Goal: Transaction & Acquisition: Purchase product/service

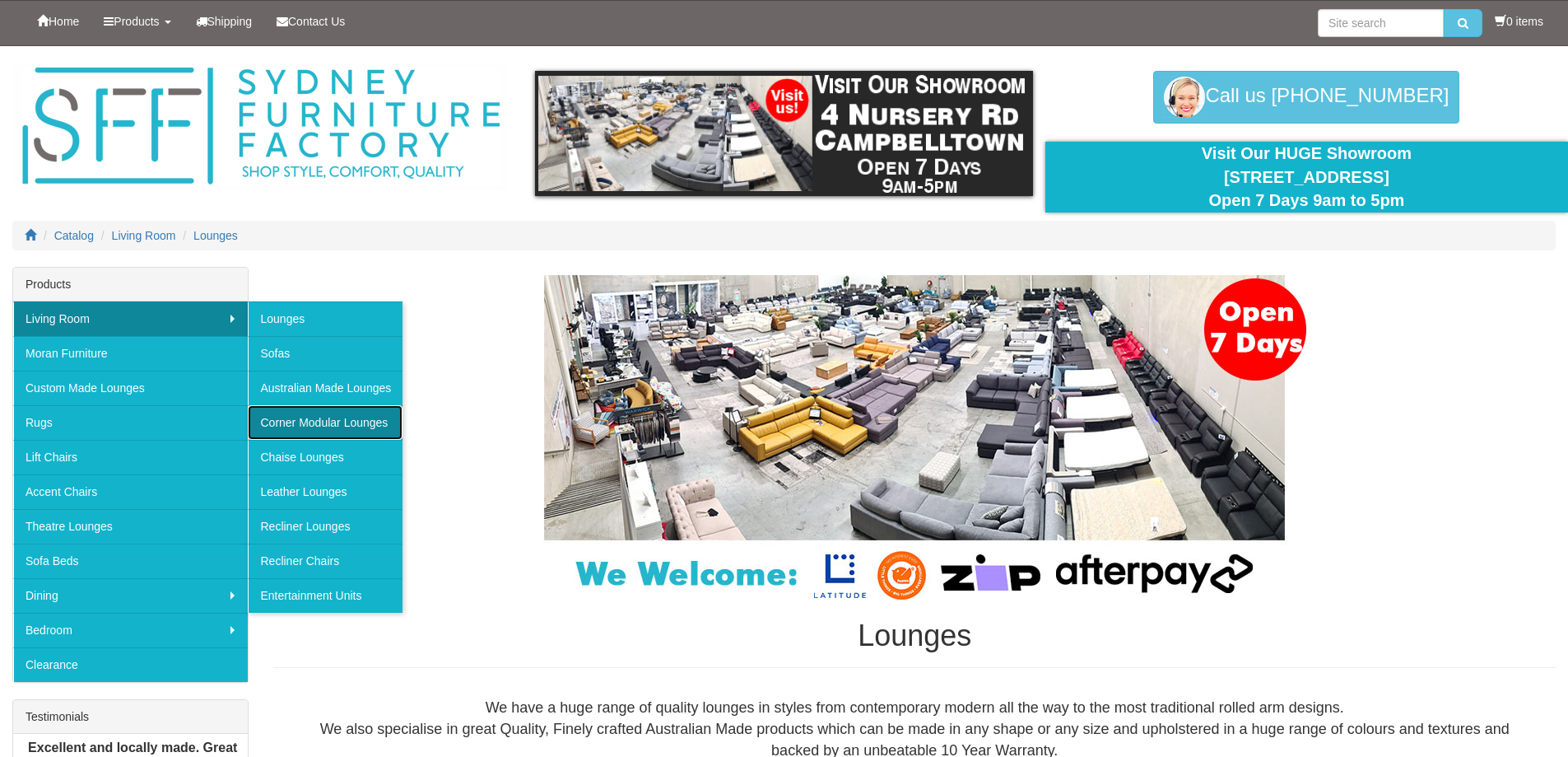
click at [316, 420] on link "Corner Modular Lounges" at bounding box center [325, 422] width 155 height 35
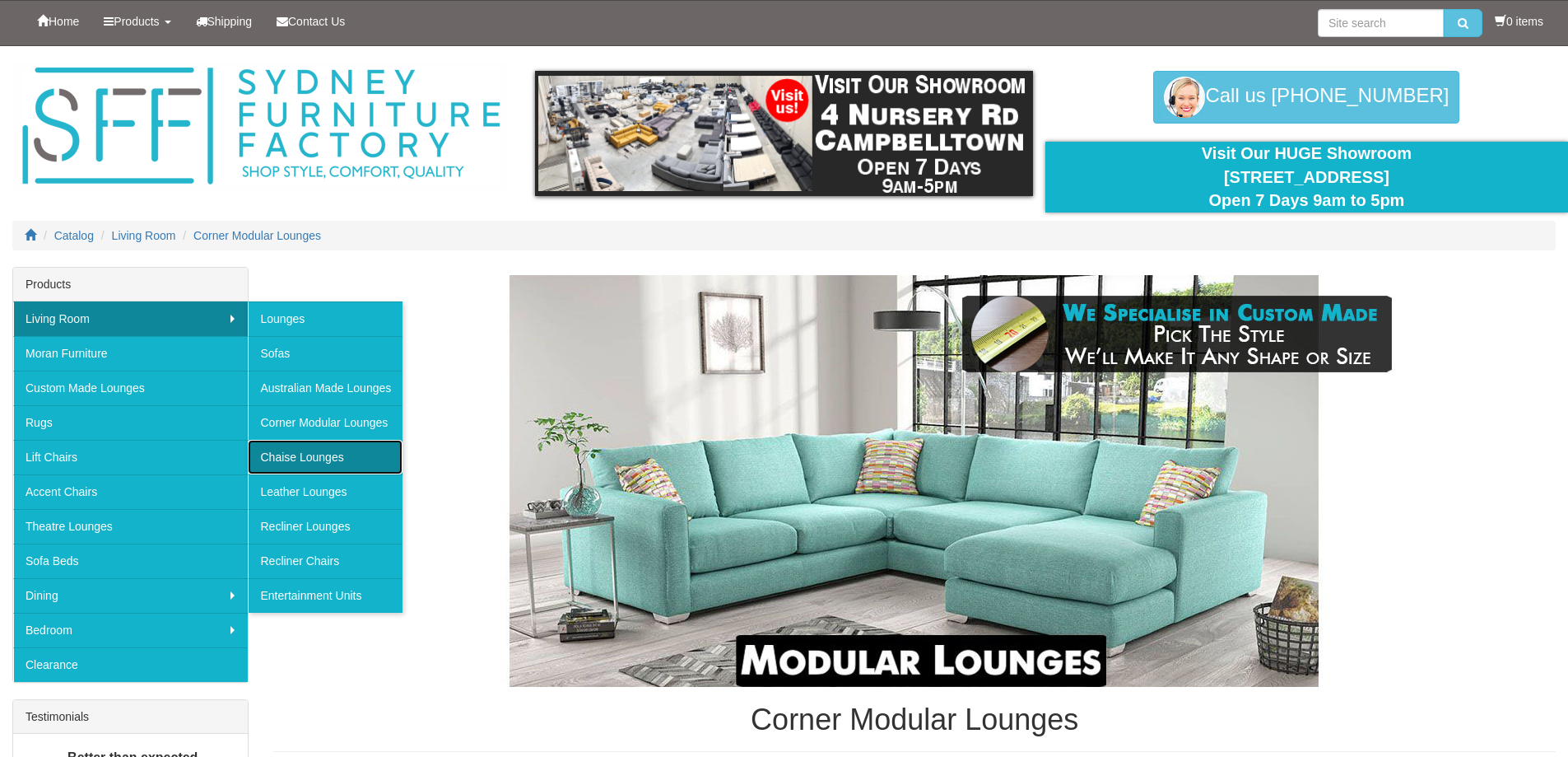
click at [313, 448] on link "Chaise Lounges" at bounding box center [325, 457] width 155 height 35
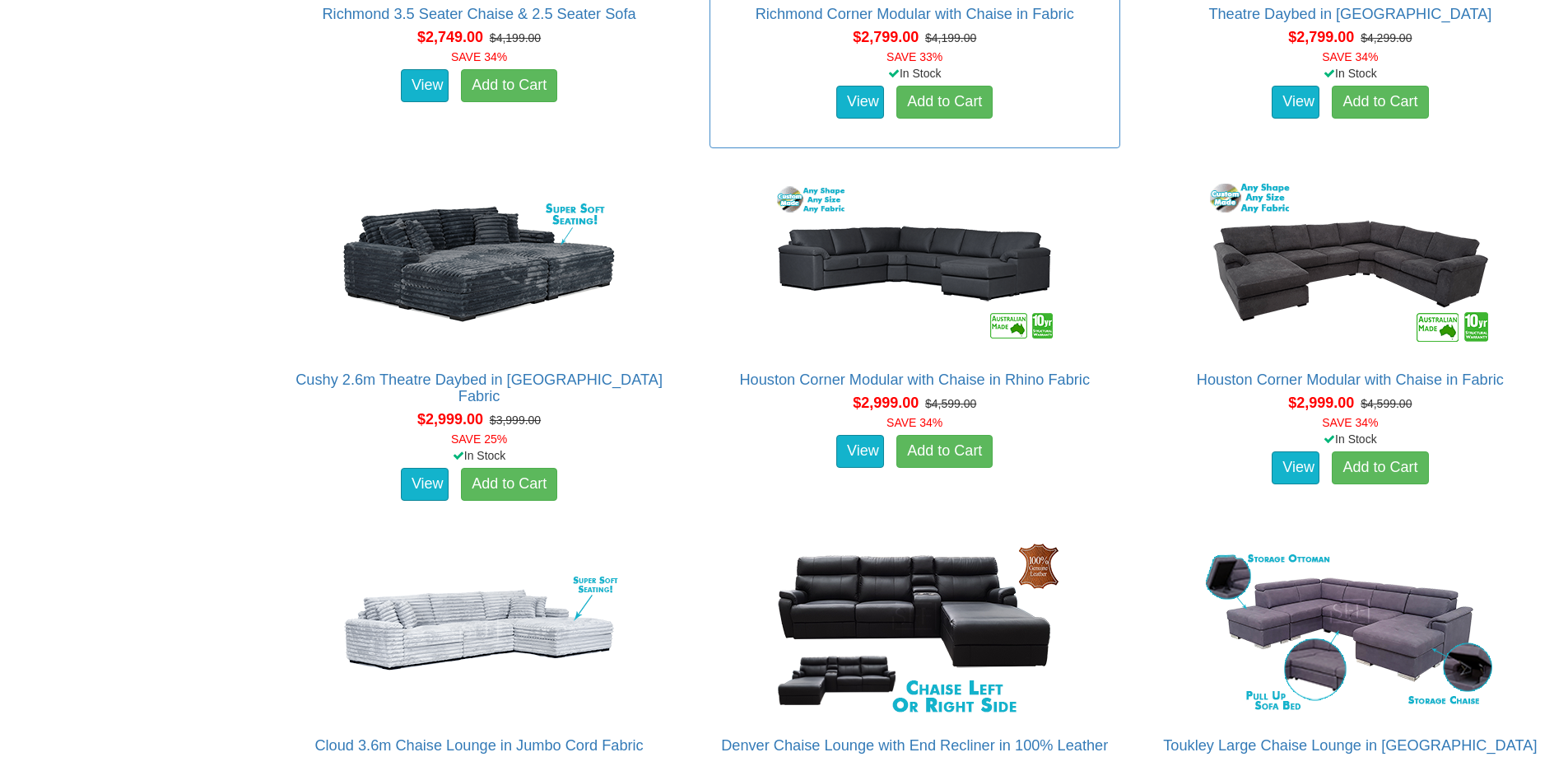
scroll to position [3623, 0]
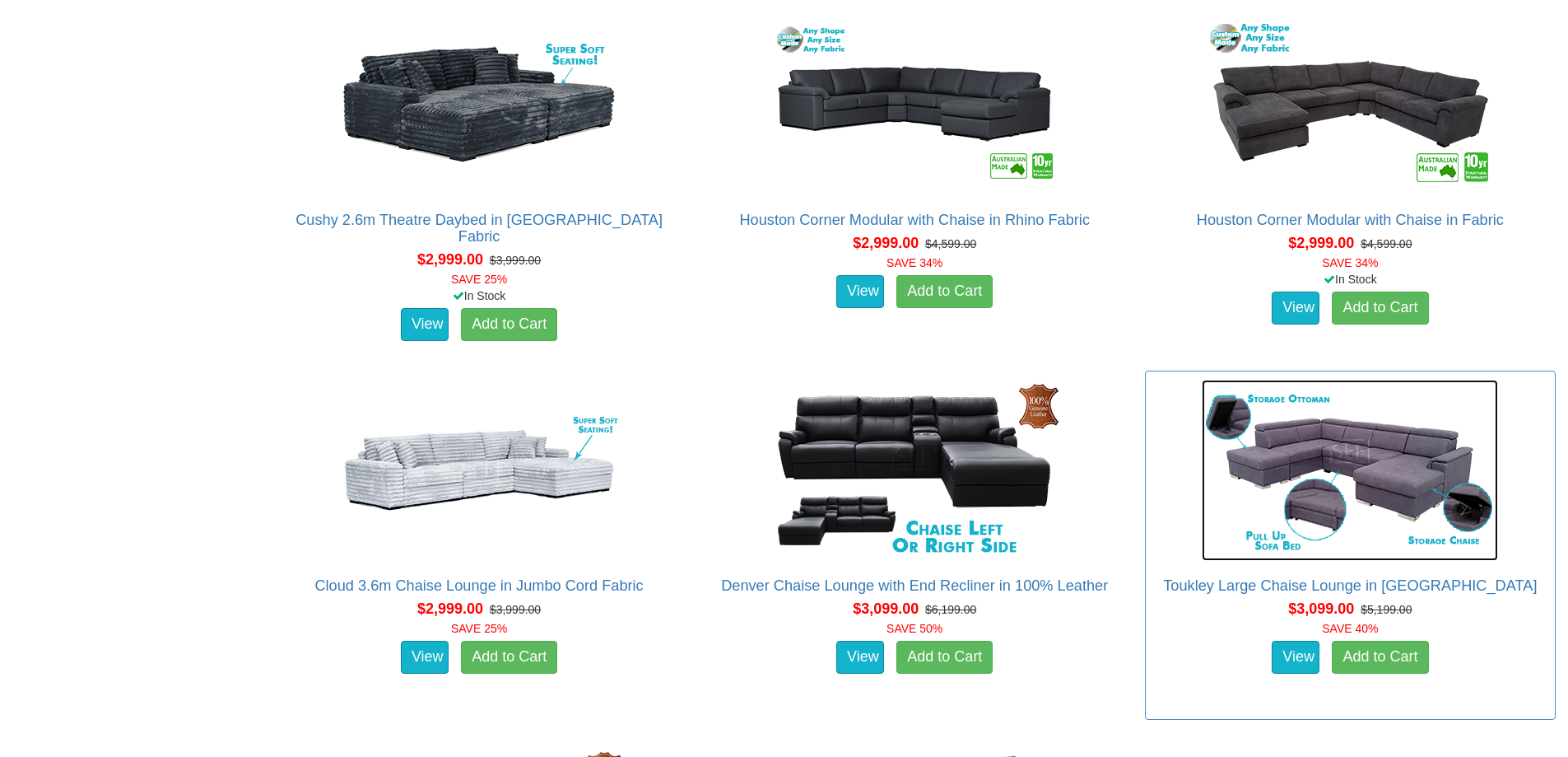
click at [1324, 457] on img at bounding box center [1349, 470] width 296 height 181
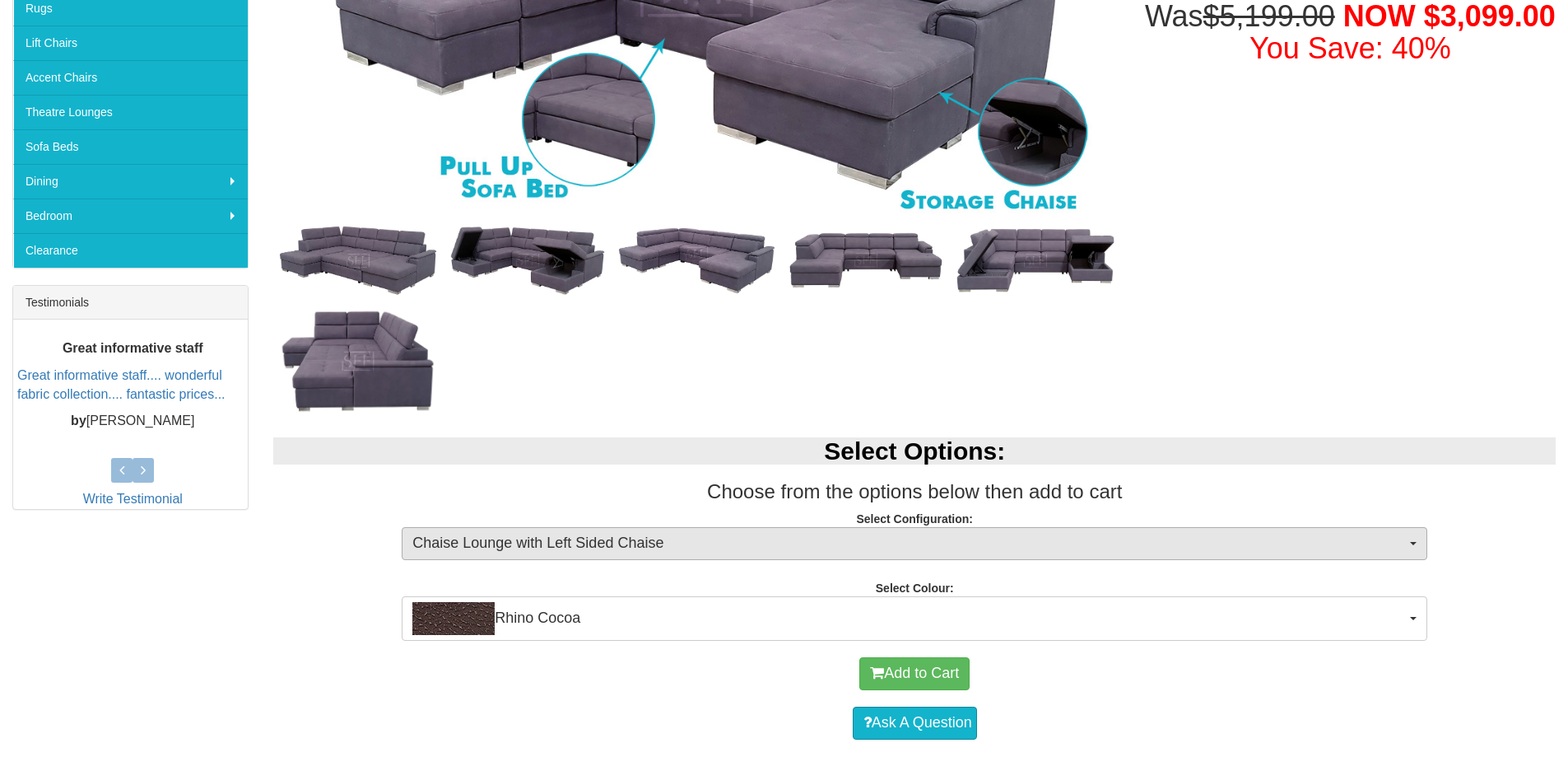
scroll to position [494, 0]
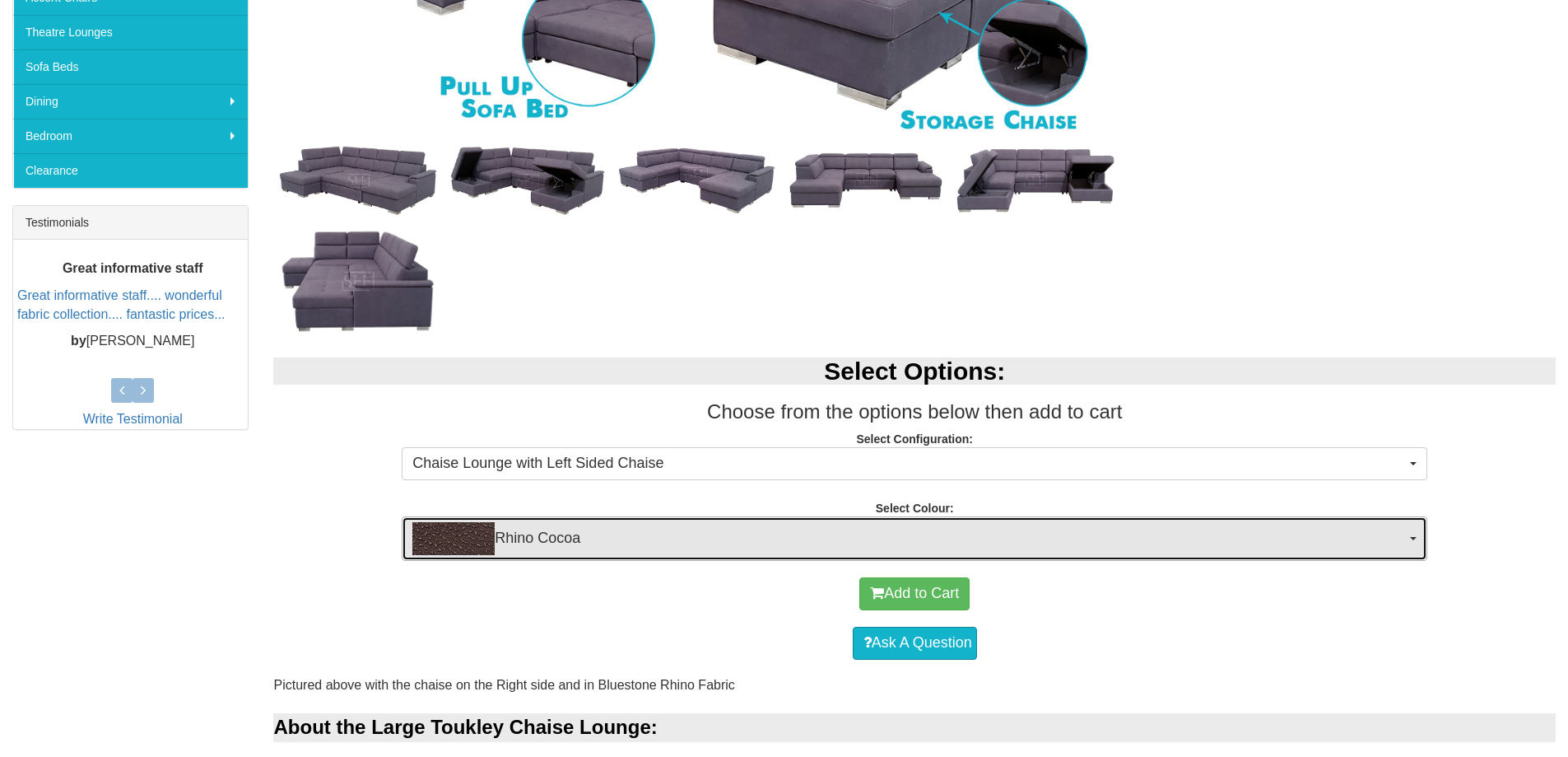
click at [1416, 542] on button "Rhino Cocoa" at bounding box center [914, 538] width 1025 height 45
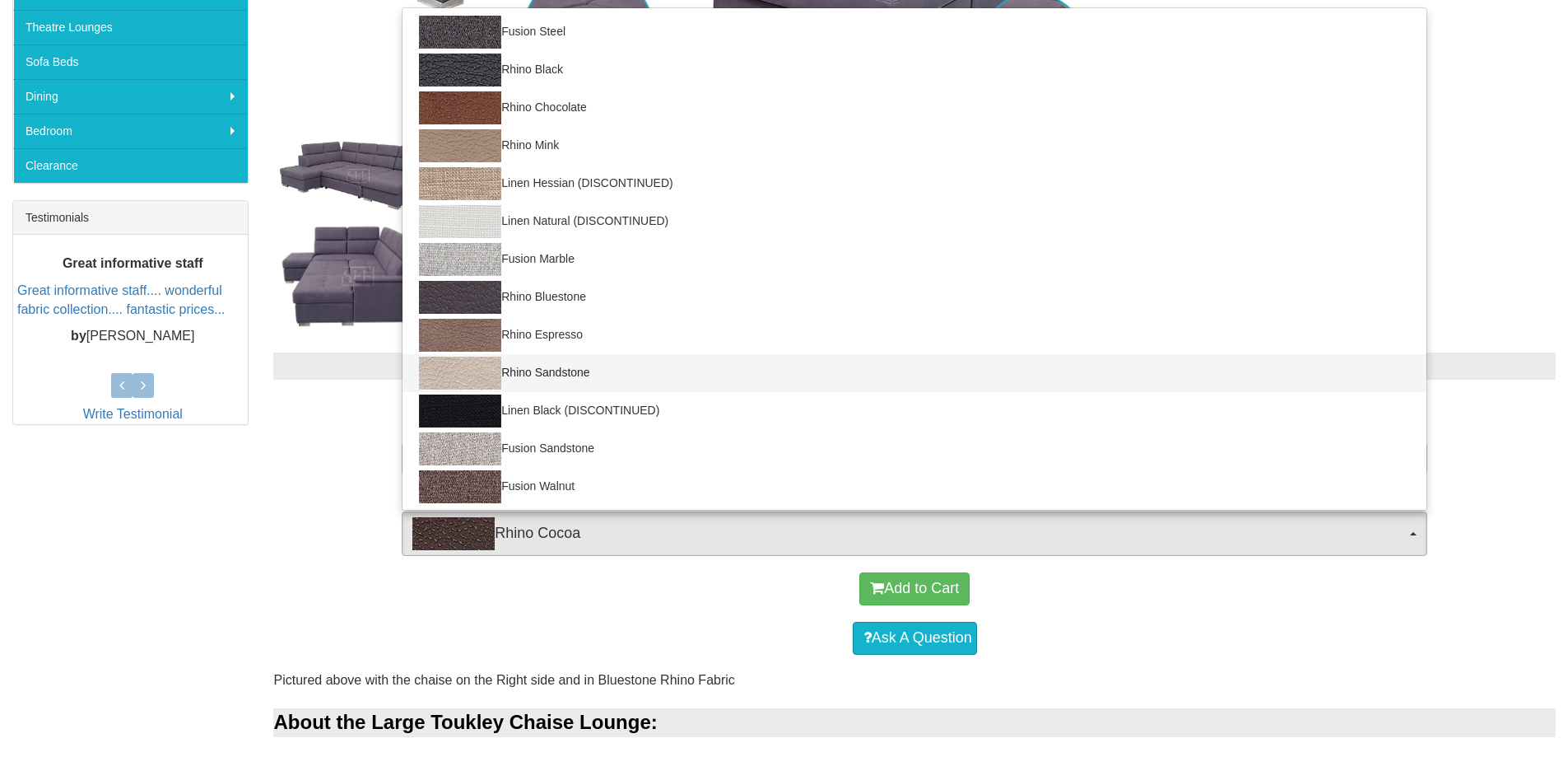
scroll to position [659, 0]
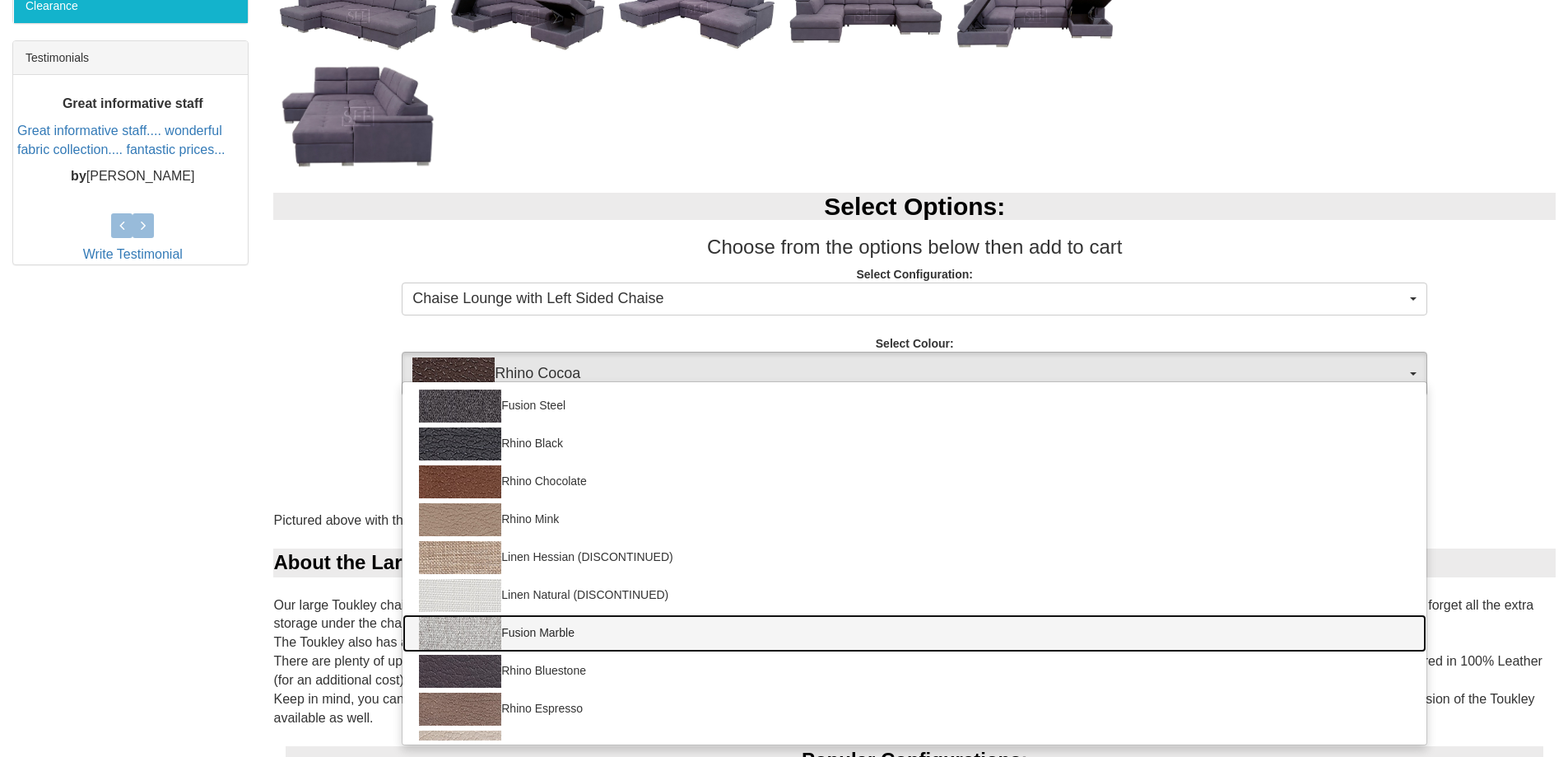
click at [459, 629] on img at bounding box center [460, 633] width 82 height 33
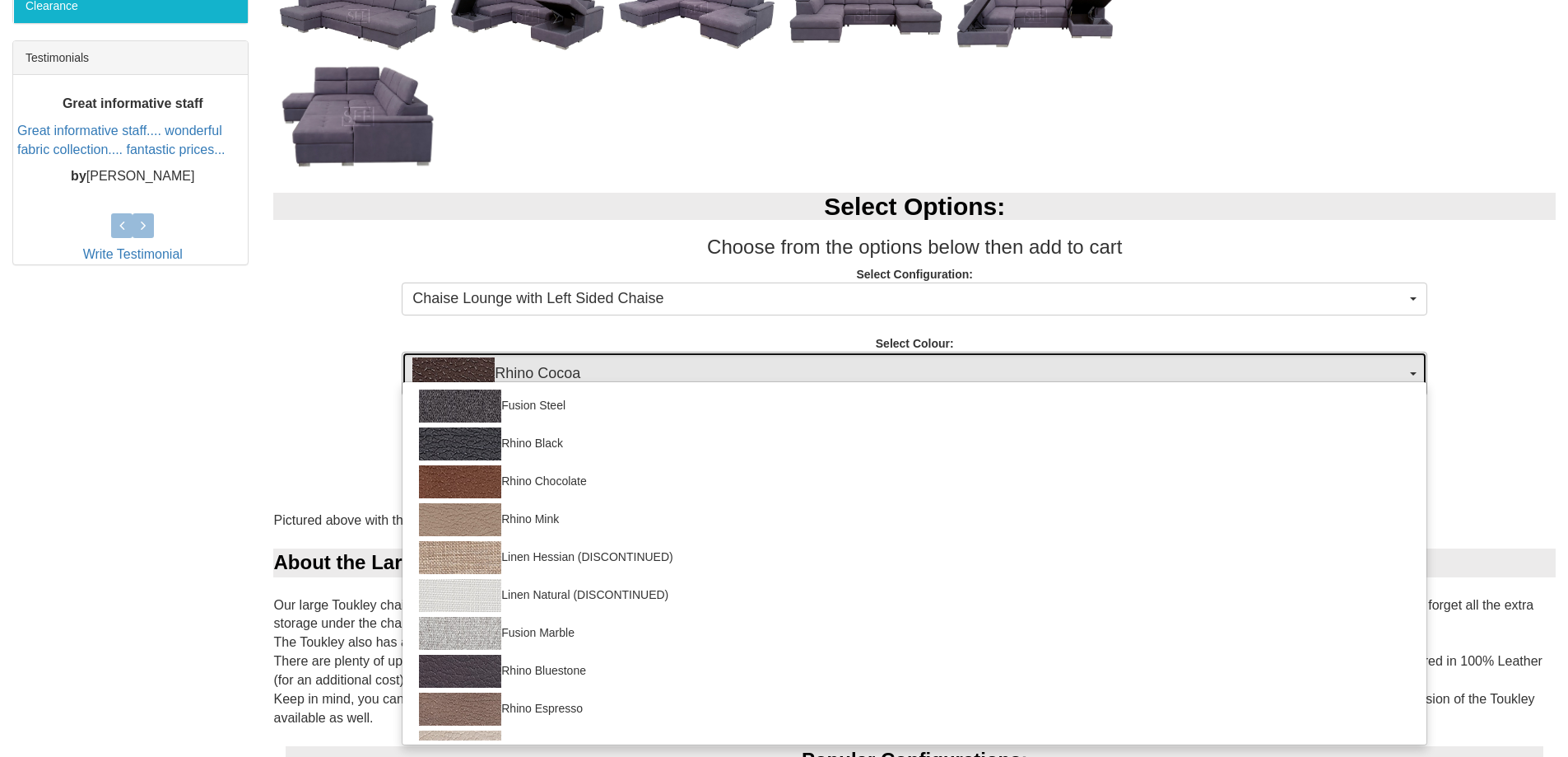
select select "1420"
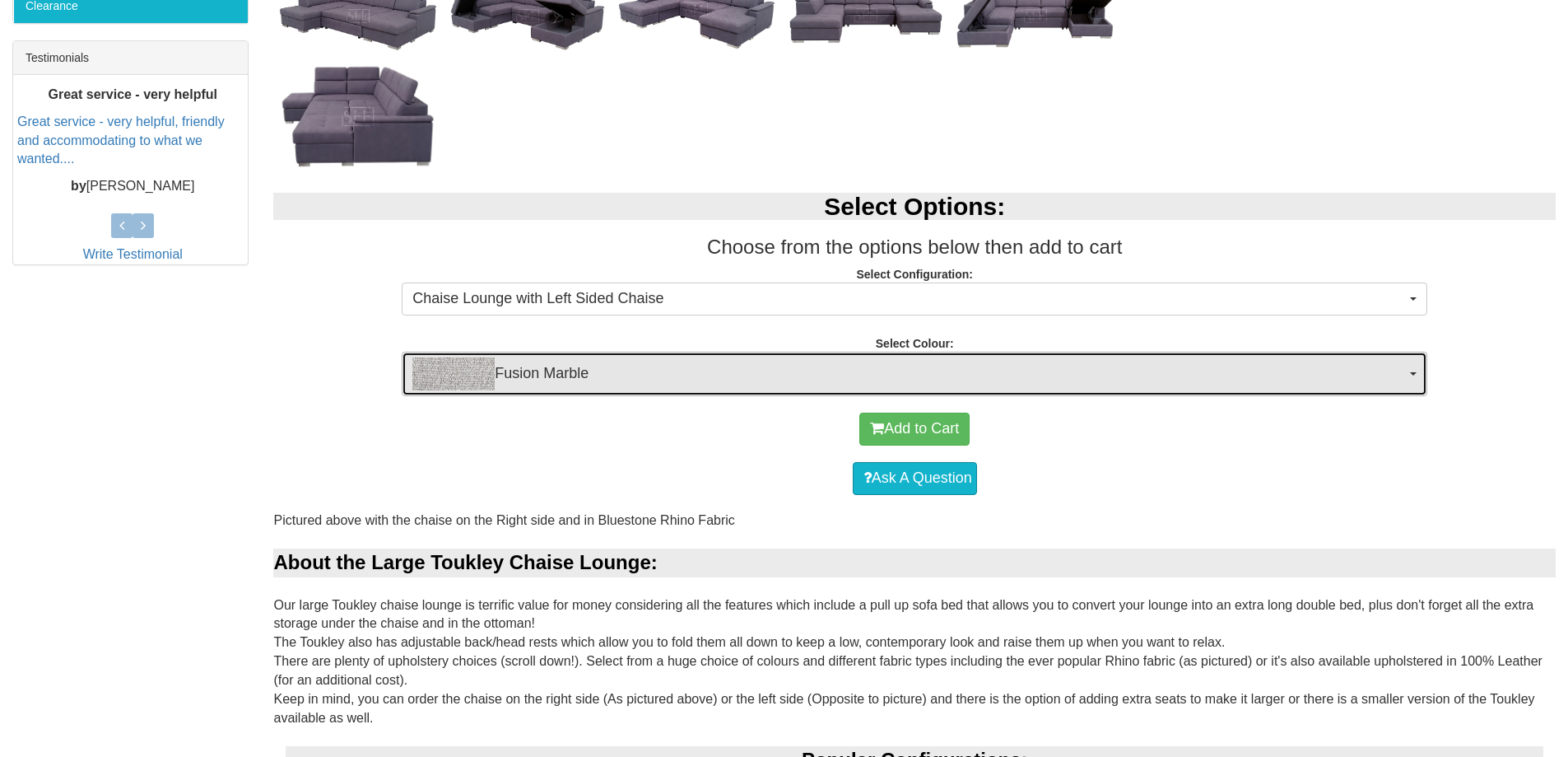
click at [1403, 370] on span "Fusion Marble" at bounding box center [909, 374] width 993 height 33
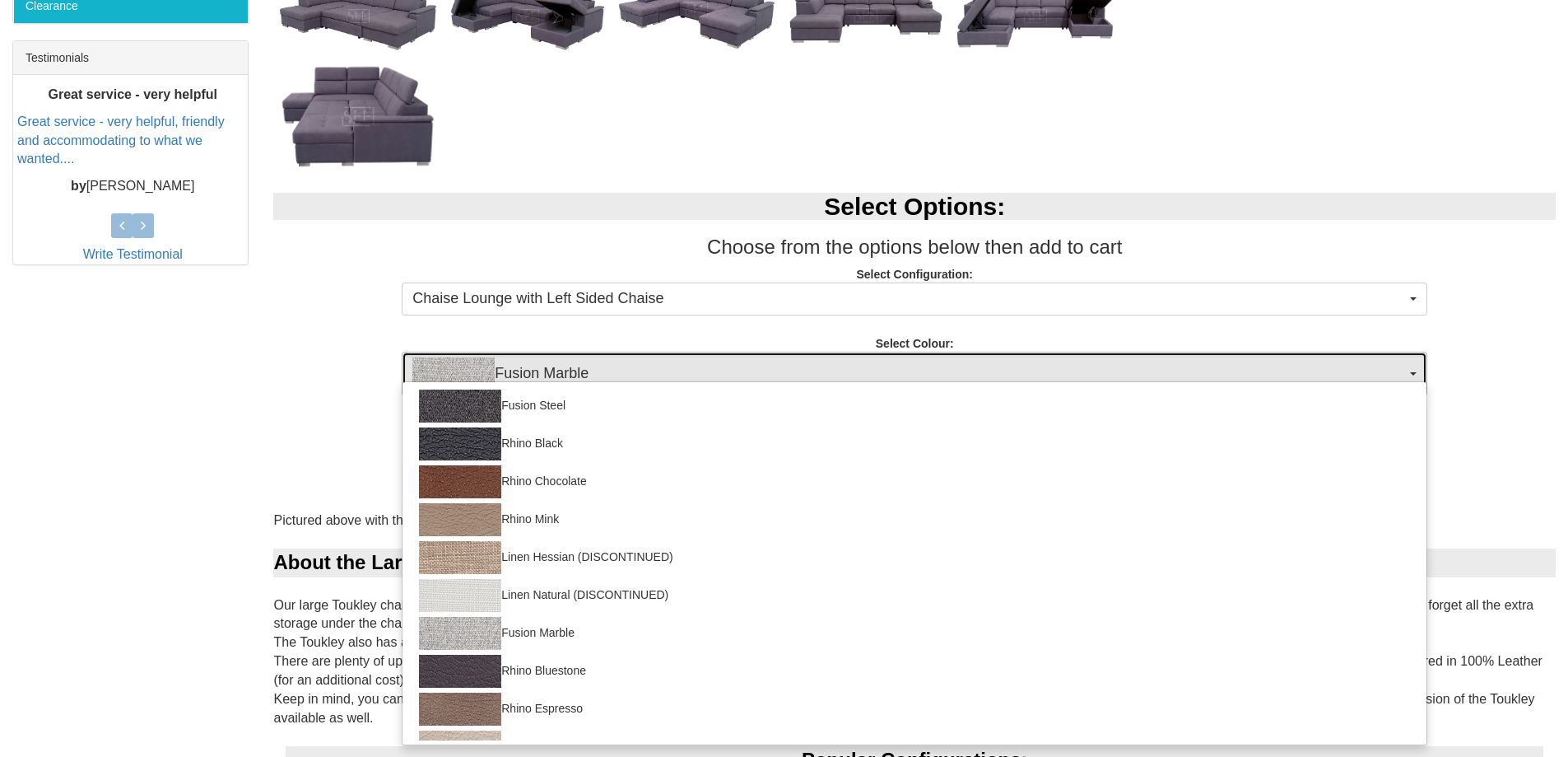
click at [1403, 370] on span "Fusion Marble" at bounding box center [909, 374] width 993 height 33
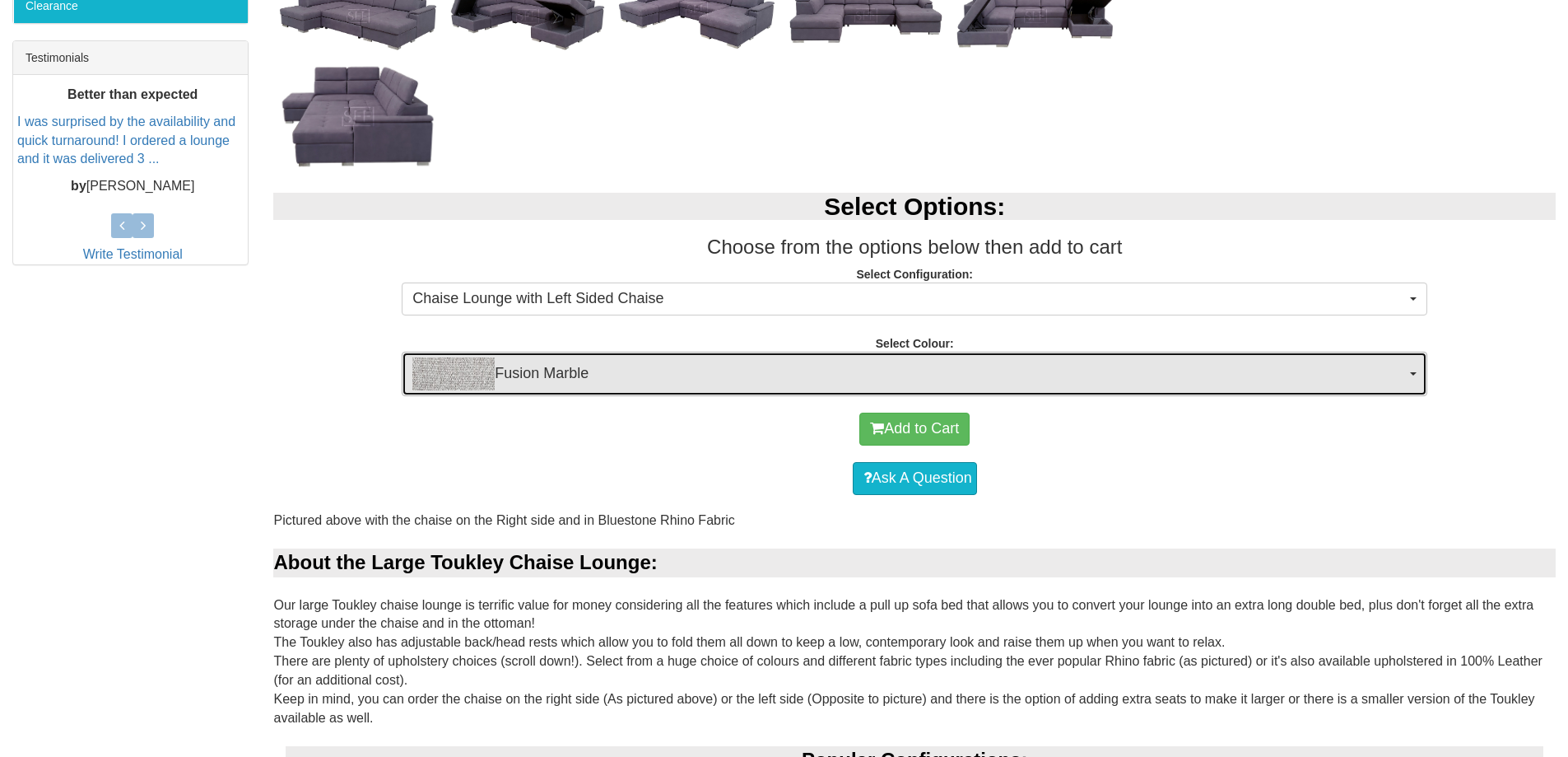
click at [1403, 370] on span "Fusion Marble" at bounding box center [909, 374] width 993 height 33
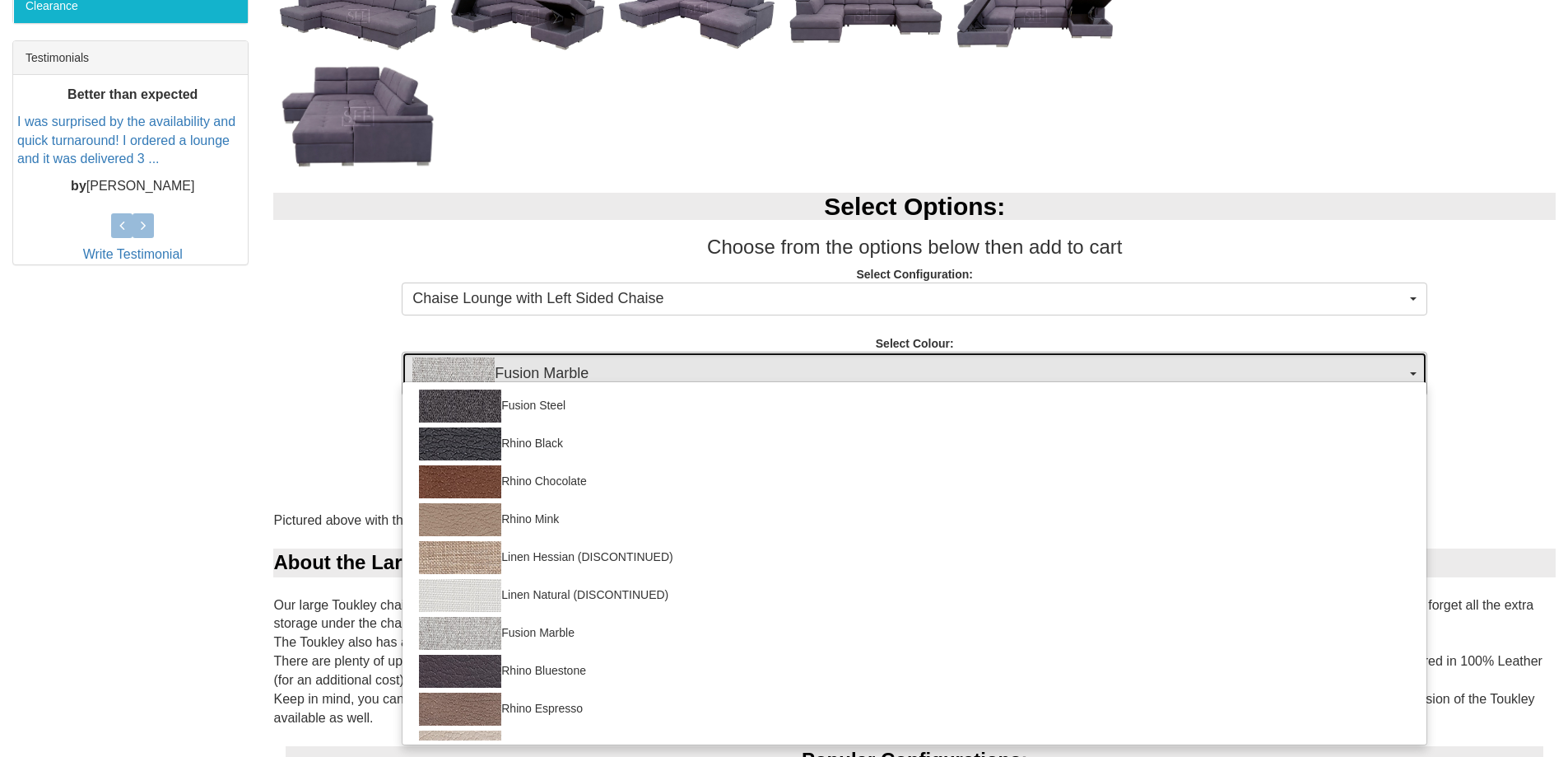
click at [1403, 370] on span "Fusion Marble" at bounding box center [909, 374] width 993 height 33
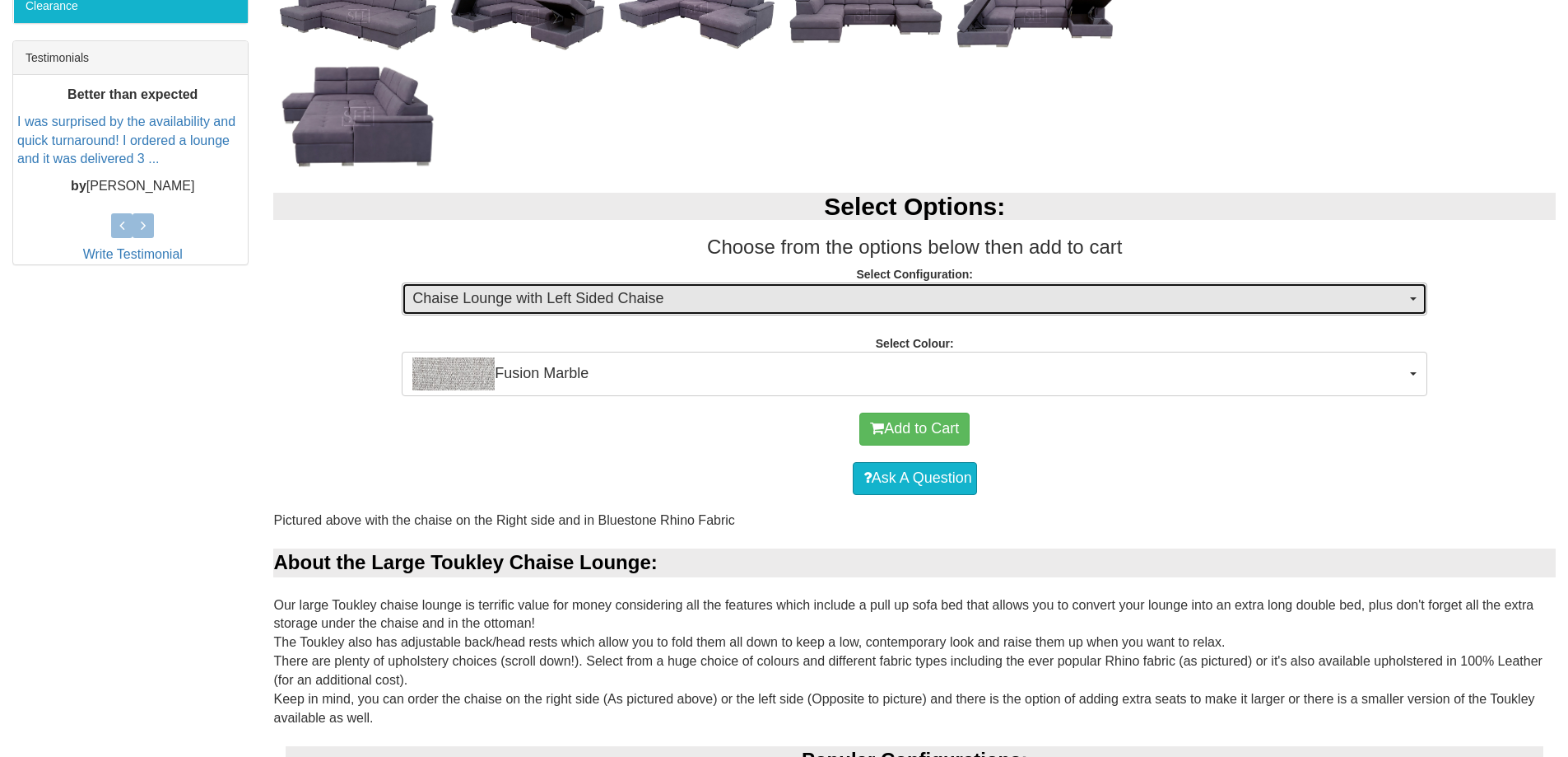
click at [1406, 297] on button "Chaise Lounge with Left Sided Chaise" at bounding box center [914, 299] width 1025 height 33
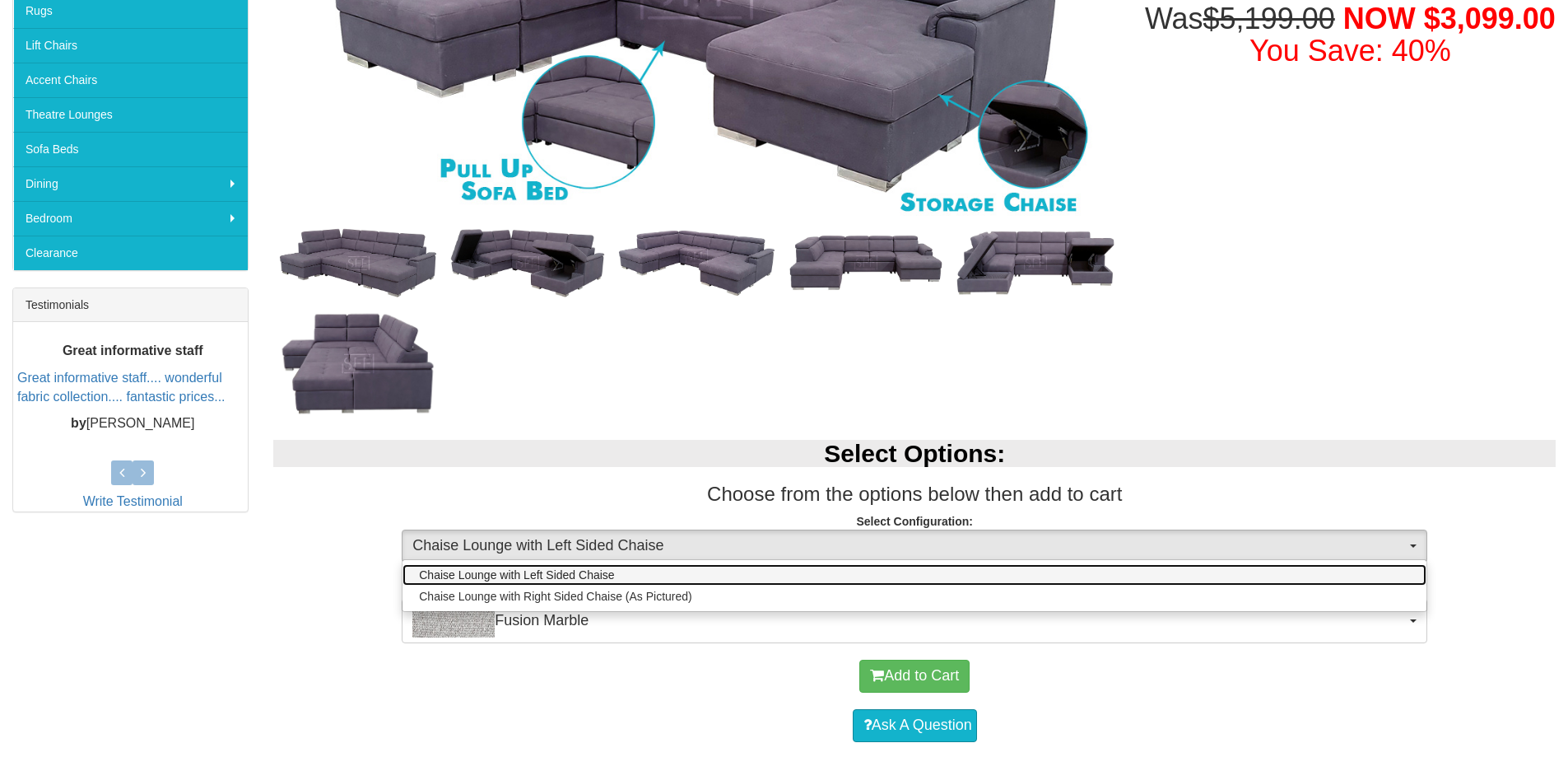
scroll to position [82, 0]
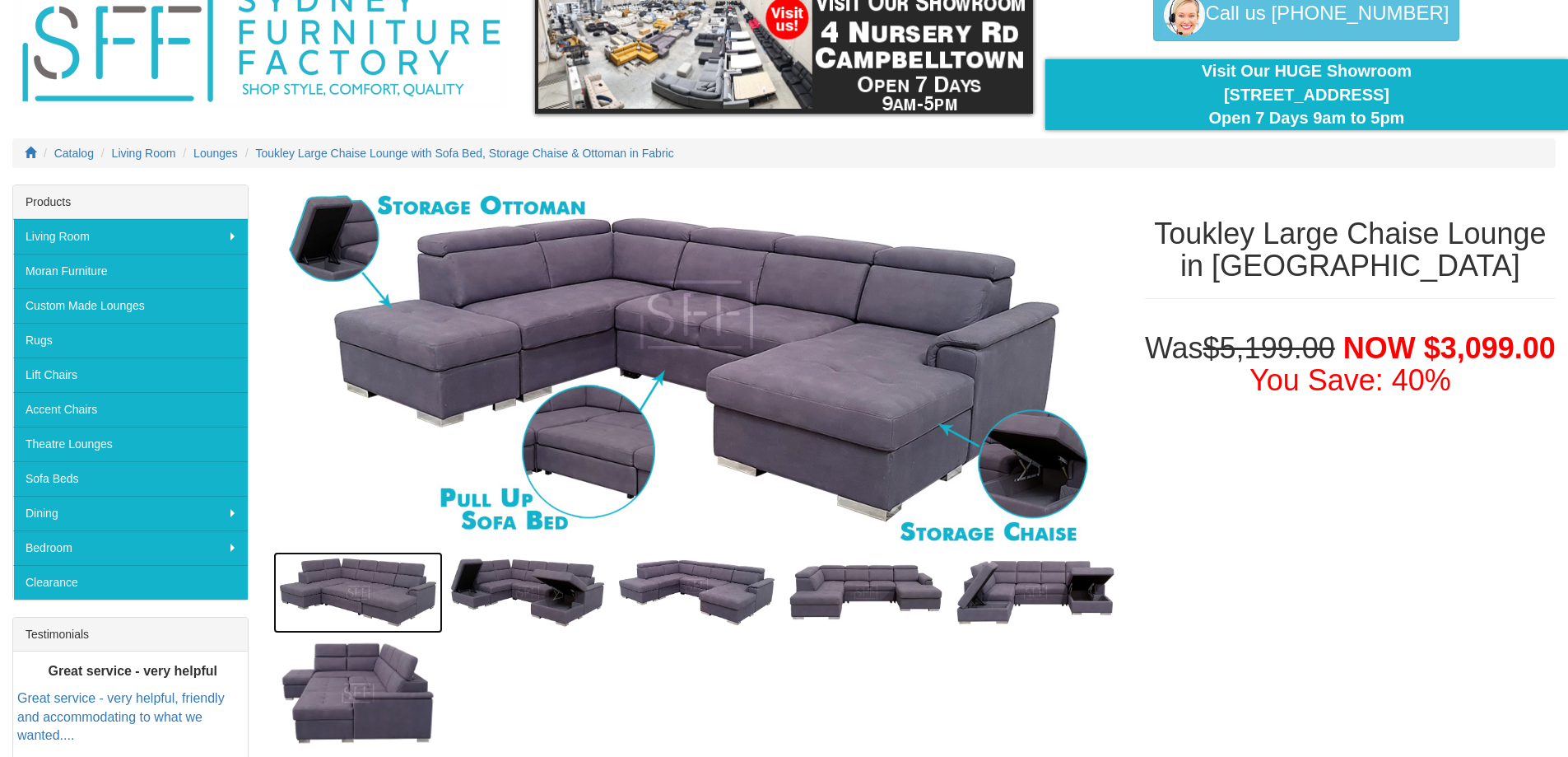
click at [356, 581] on img at bounding box center [358, 591] width 170 height 80
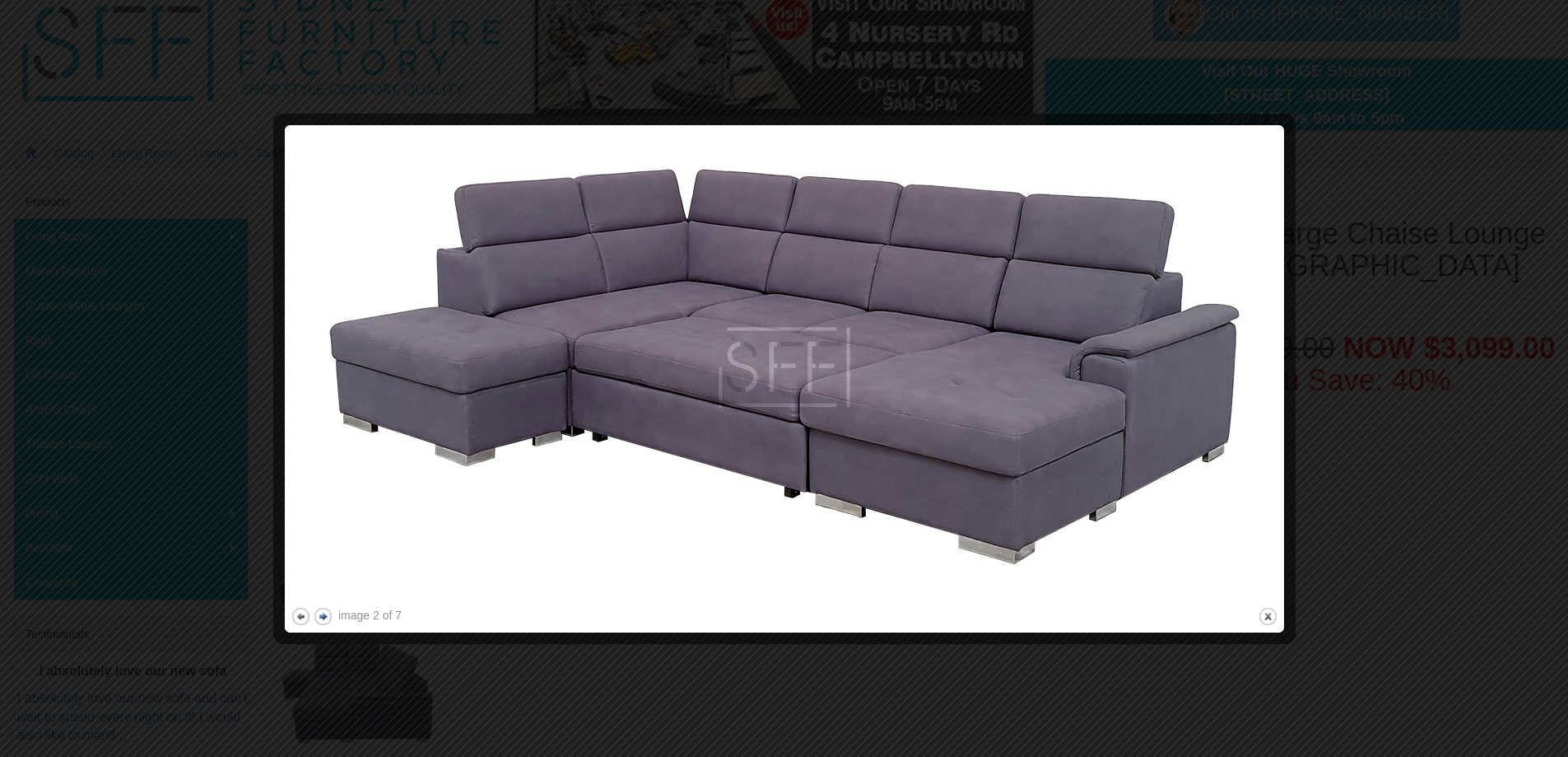
click at [326, 614] on button "next" at bounding box center [323, 617] width 20 height 20
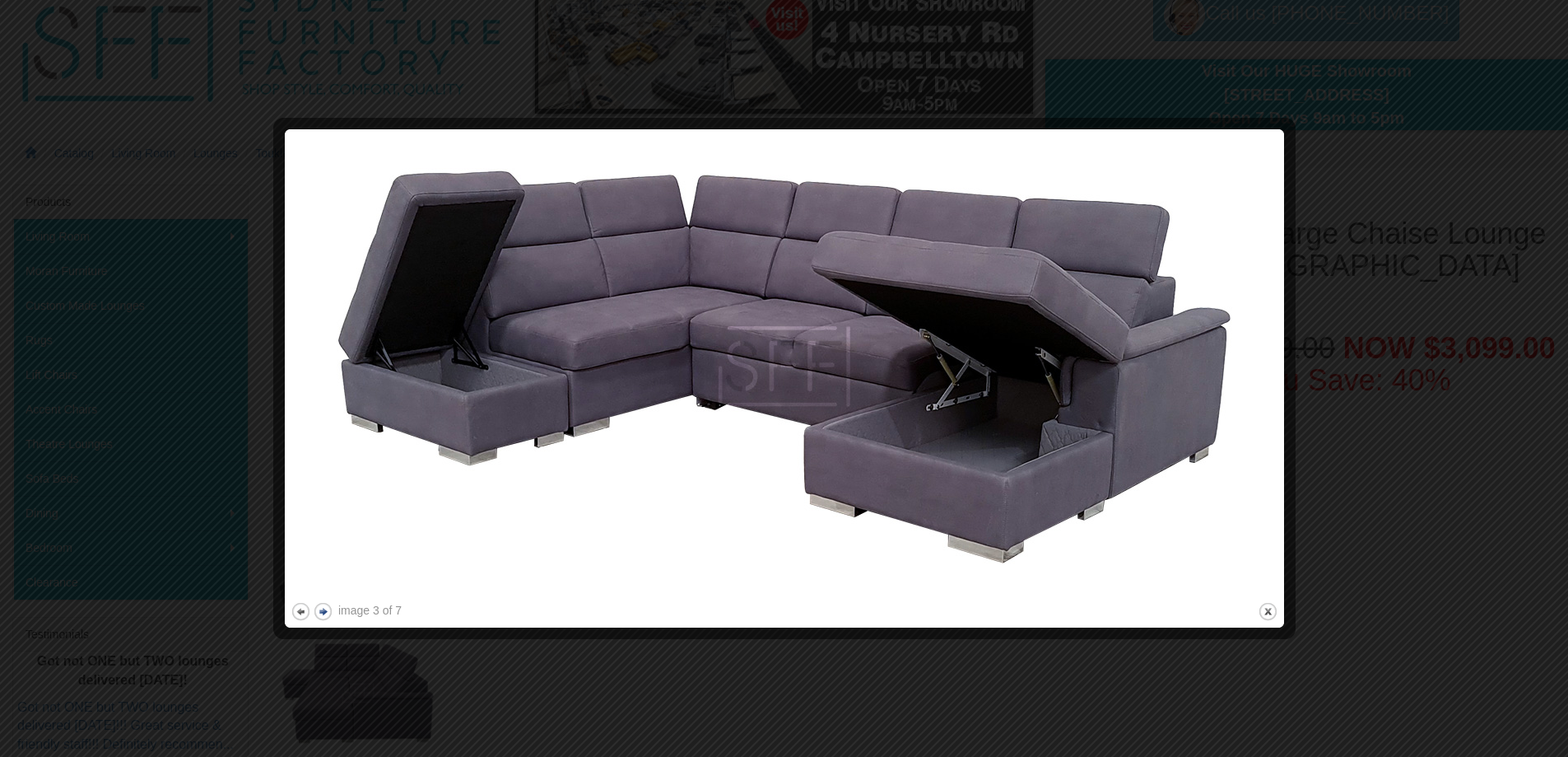
click at [326, 614] on button "next" at bounding box center [323, 612] width 20 height 20
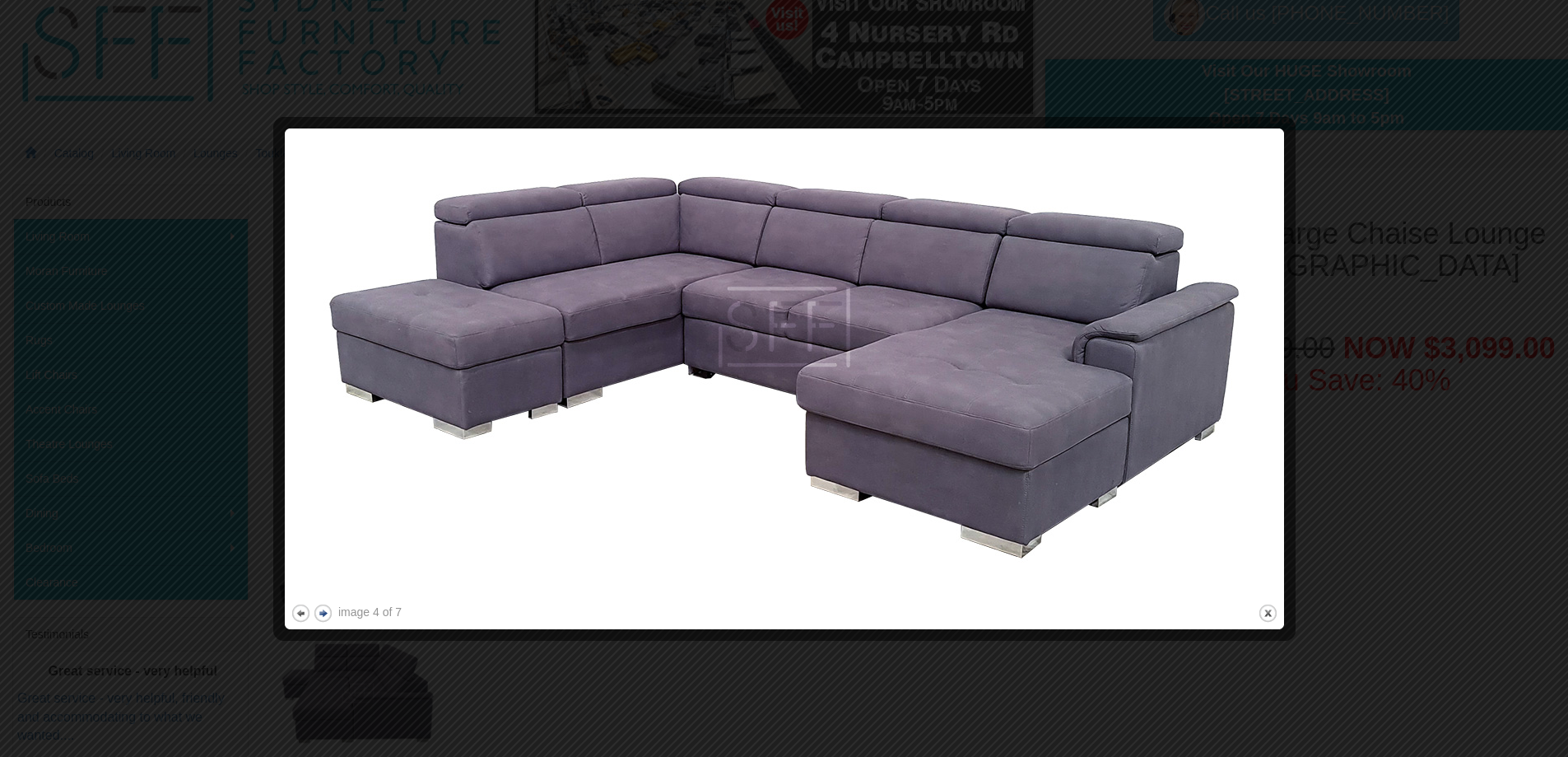
click at [321, 611] on button "next" at bounding box center [323, 613] width 20 height 20
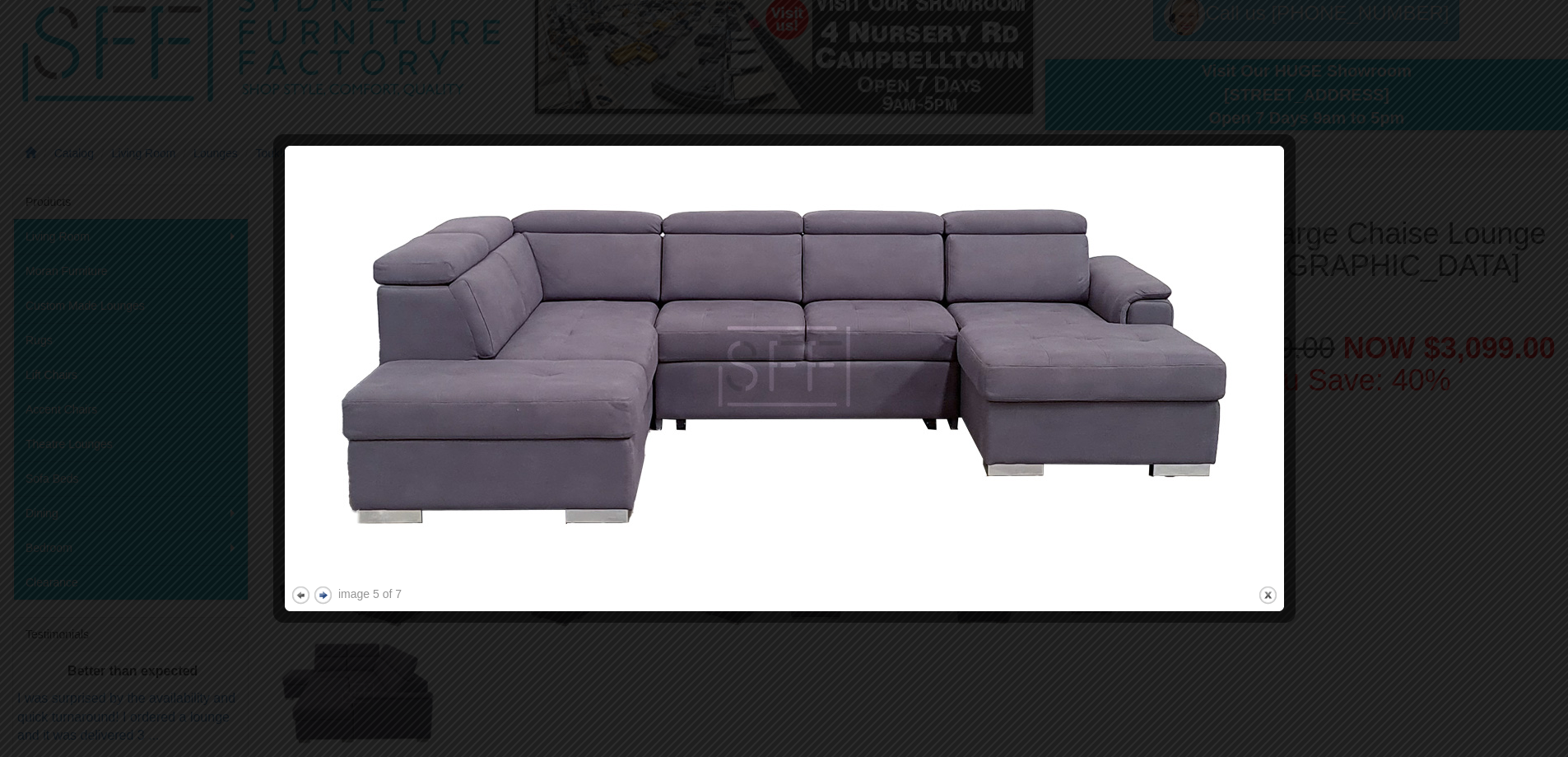
click at [325, 593] on button "next" at bounding box center [323, 595] width 20 height 20
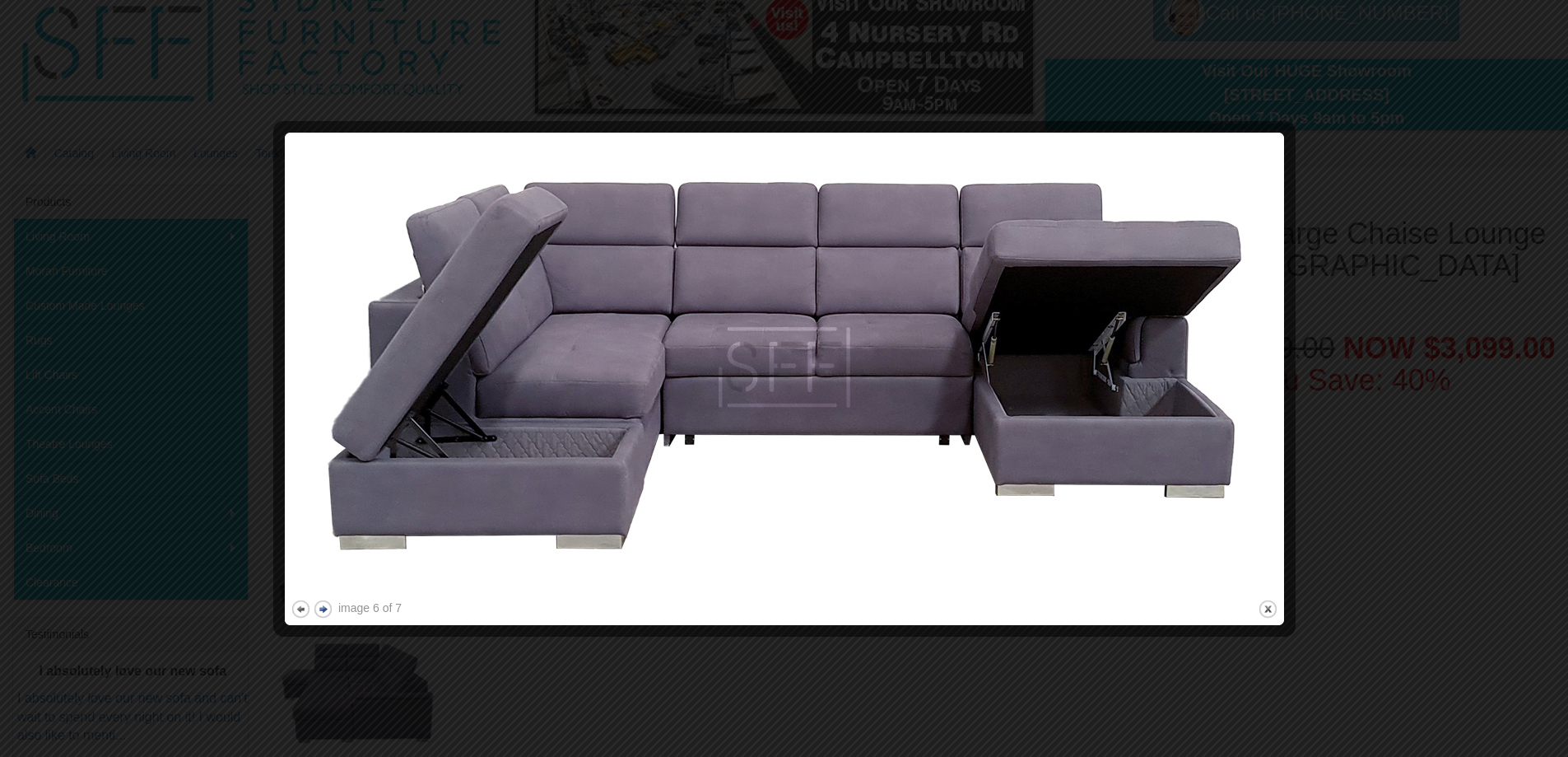
click at [317, 607] on button "next" at bounding box center [323, 609] width 20 height 20
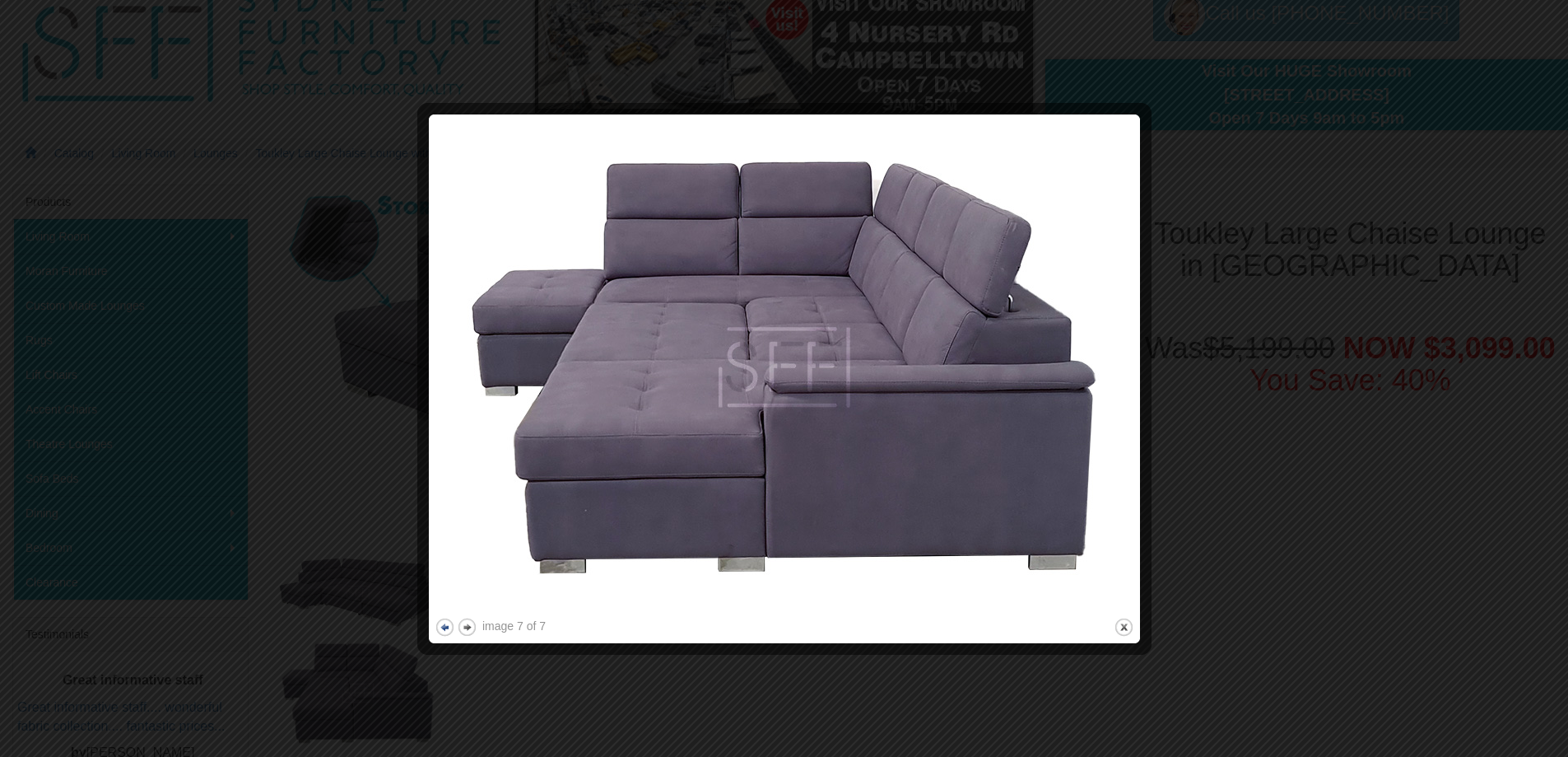
click at [445, 629] on button "previous" at bounding box center [445, 627] width 20 height 20
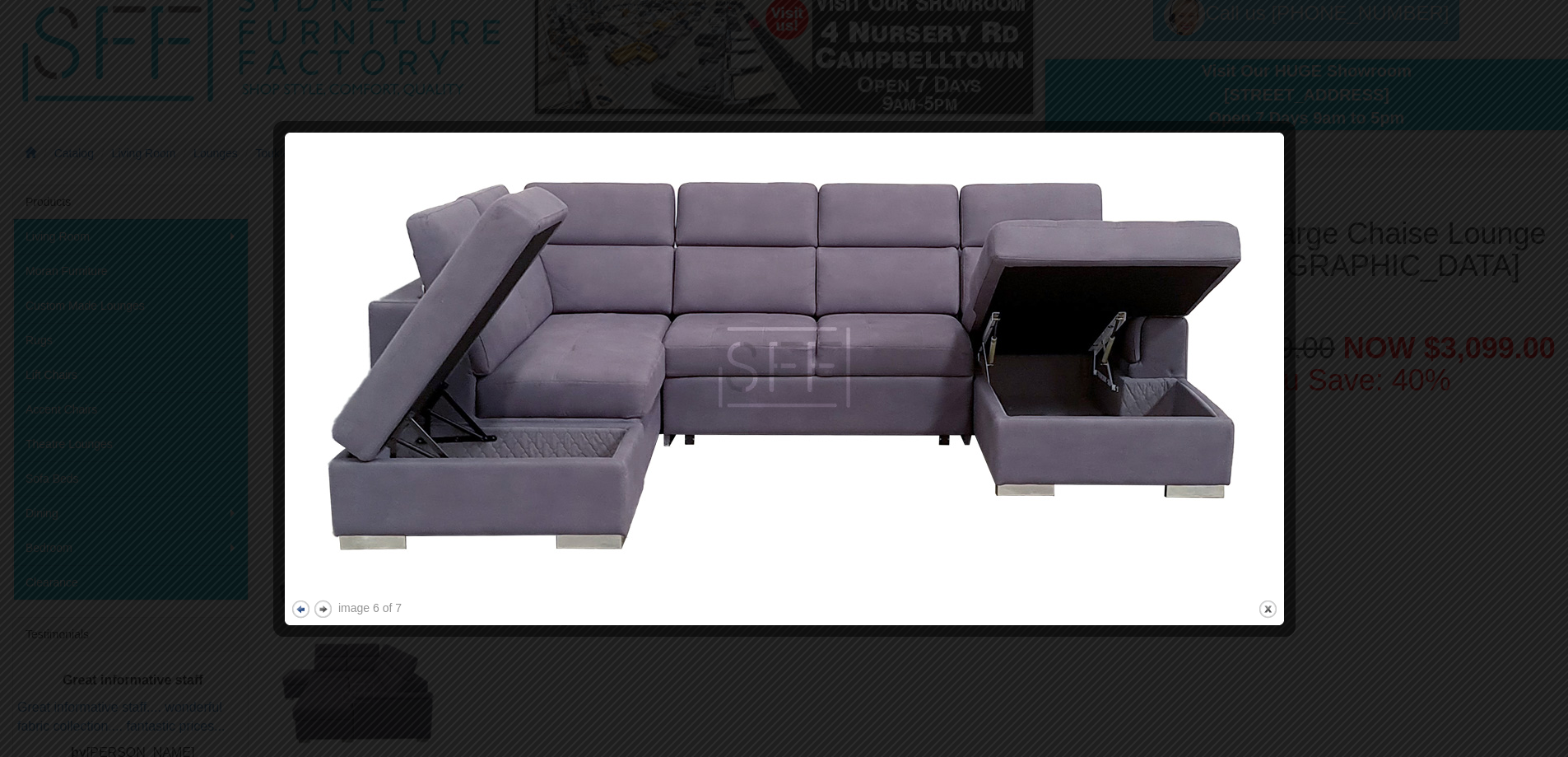
click at [296, 607] on button "previous" at bounding box center [301, 609] width 20 height 20
